Goal: Information Seeking & Learning: Compare options

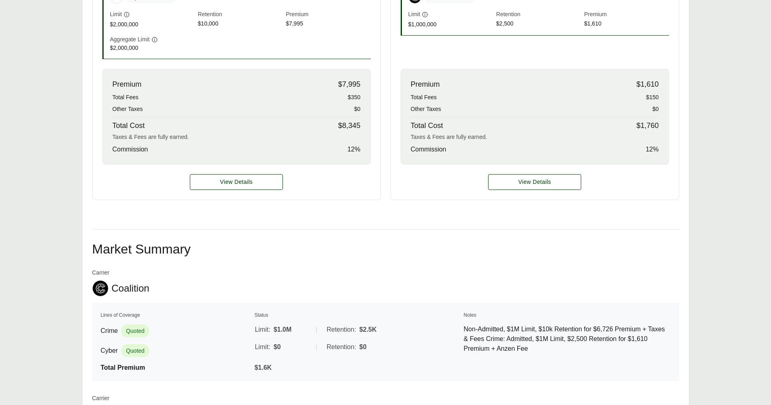
scroll to position [337, 0]
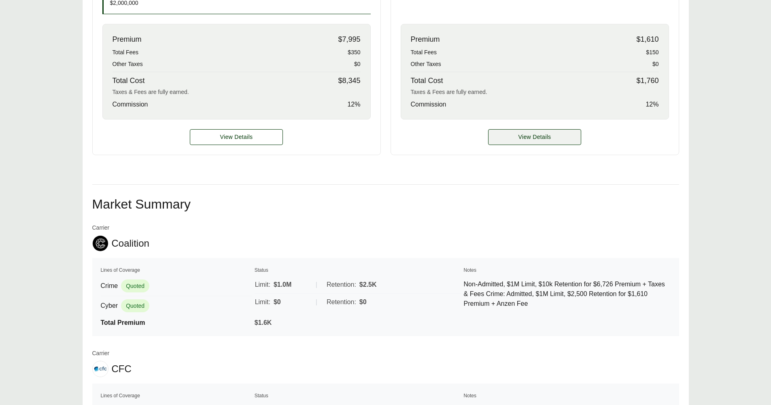
click at [543, 133] on span "View Details" at bounding box center [534, 137] width 33 height 8
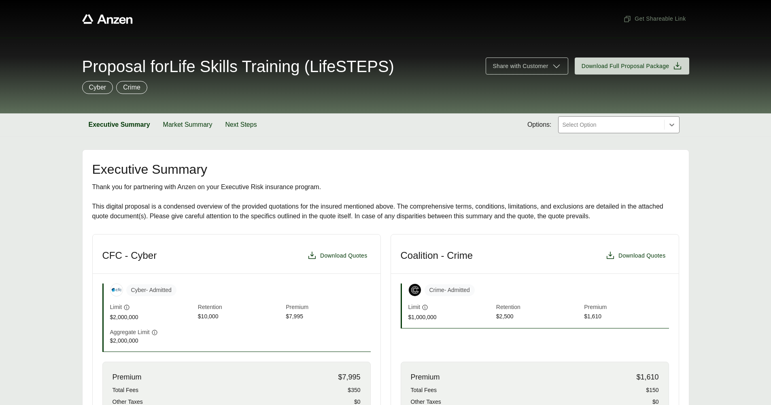
scroll to position [337, 0]
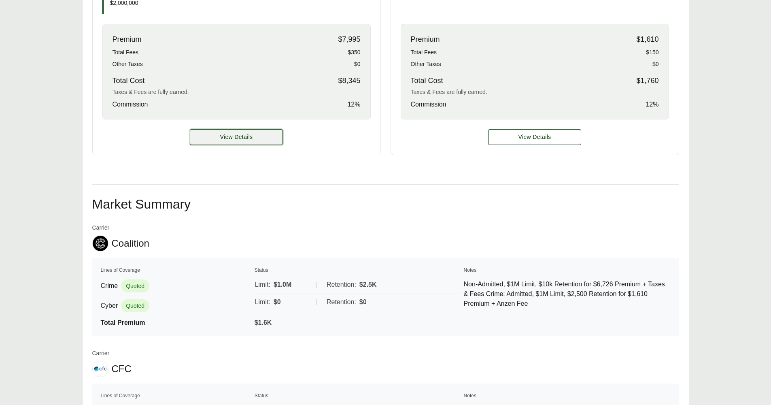
click at [217, 133] on button "View Details" at bounding box center [236, 137] width 93 height 16
click at [220, 136] on button "View Details" at bounding box center [236, 137] width 93 height 16
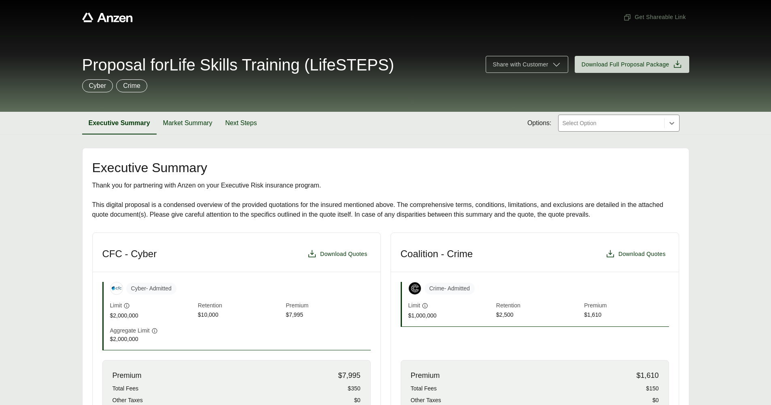
scroll to position [157, 0]
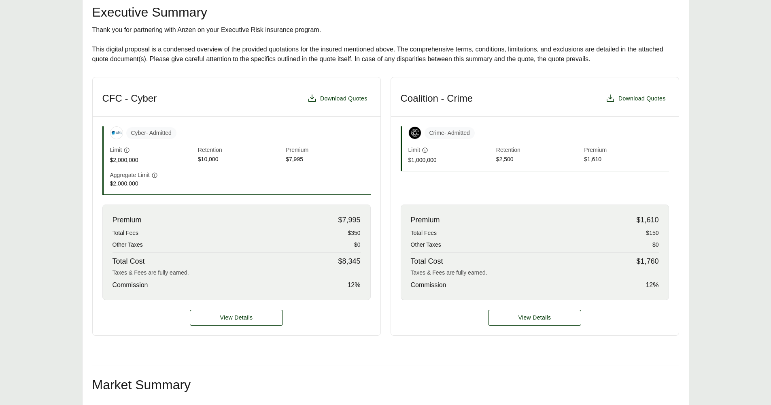
click at [525, 326] on div "View Details" at bounding box center [535, 317] width 288 height 35
click at [530, 320] on span "View Details" at bounding box center [534, 317] width 33 height 8
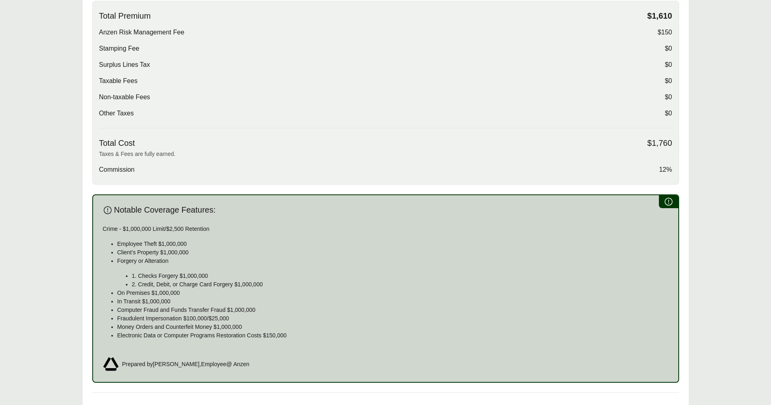
scroll to position [411, 0]
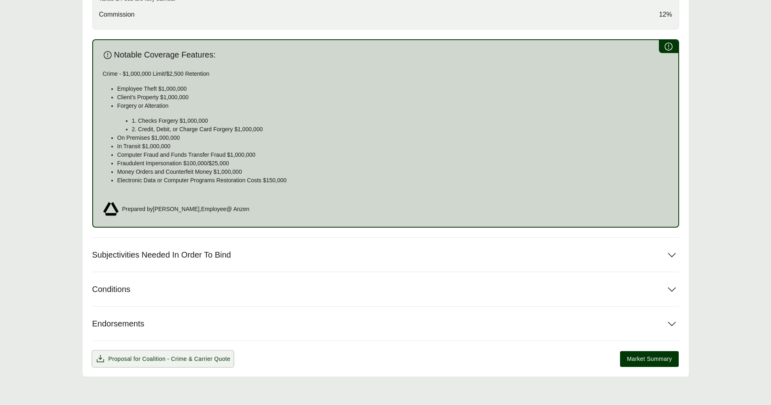
click at [186, 356] on span "Coalition - Crime" at bounding box center [164, 358] width 45 height 6
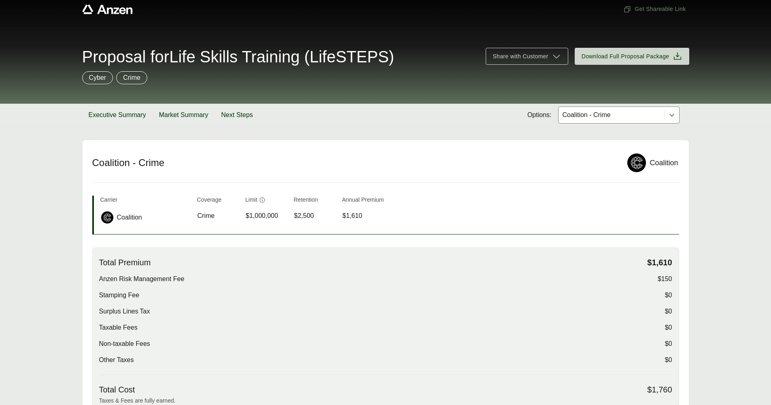
scroll to position [0, 0]
